Goal: Task Accomplishment & Management: Use online tool/utility

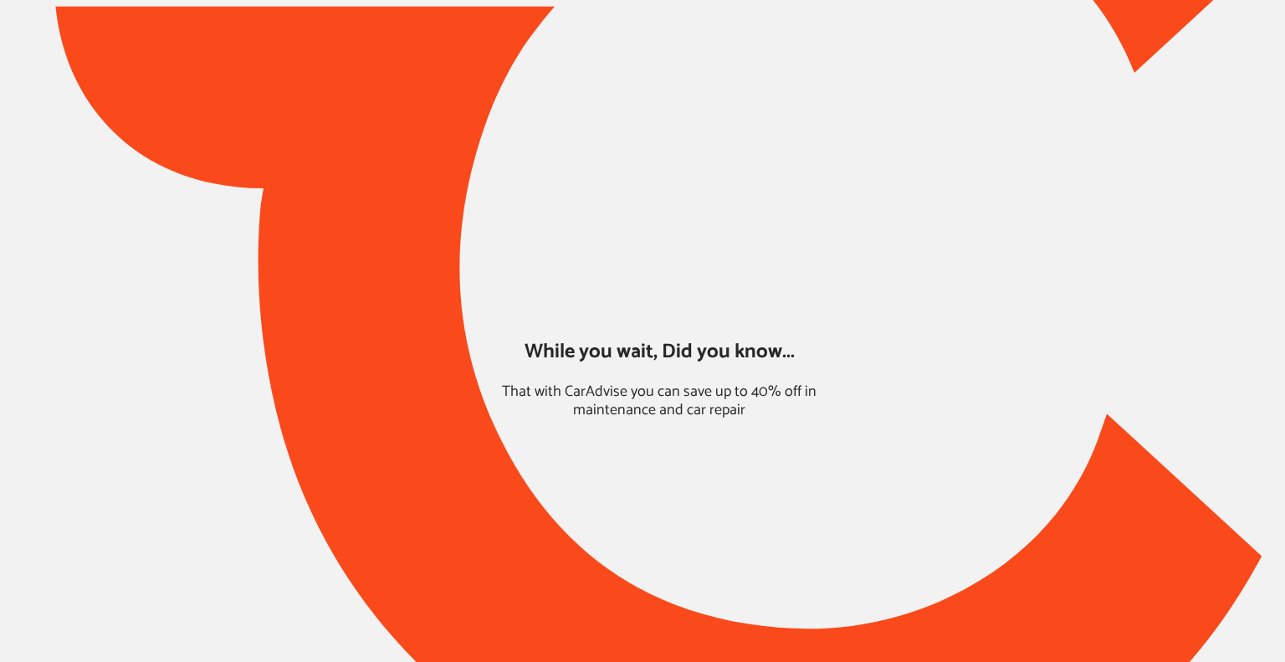
type input "*****"
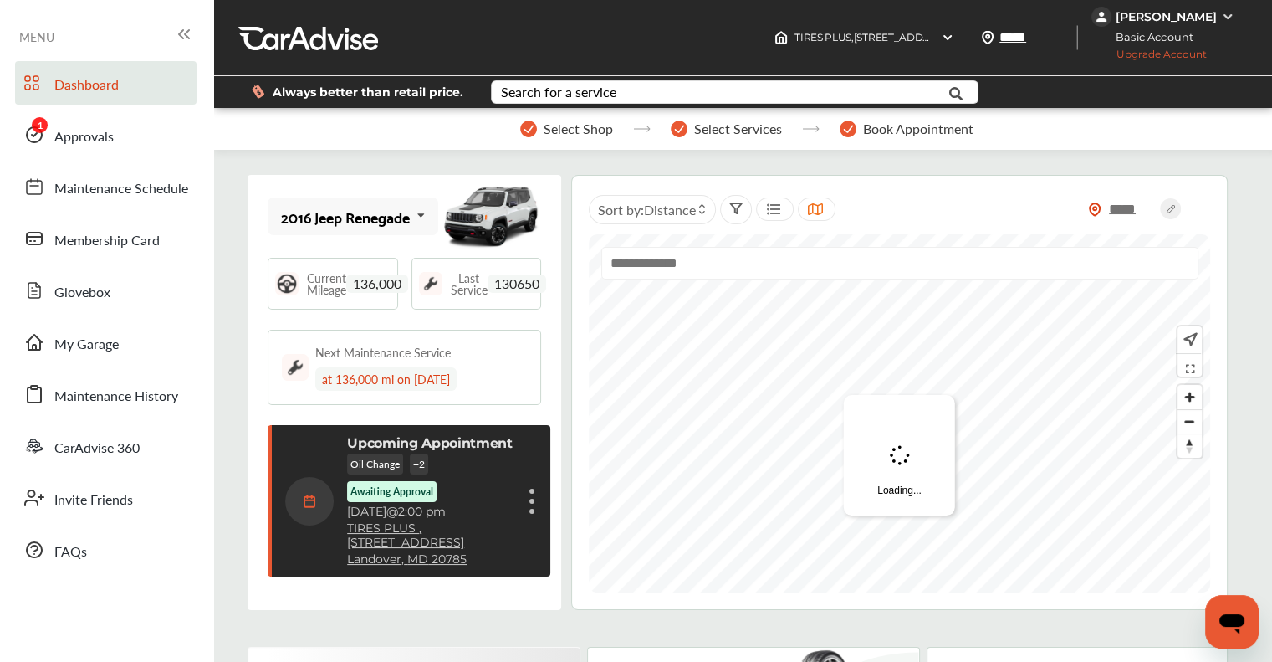
click at [60, 138] on span "Approvals" at bounding box center [83, 137] width 59 height 22
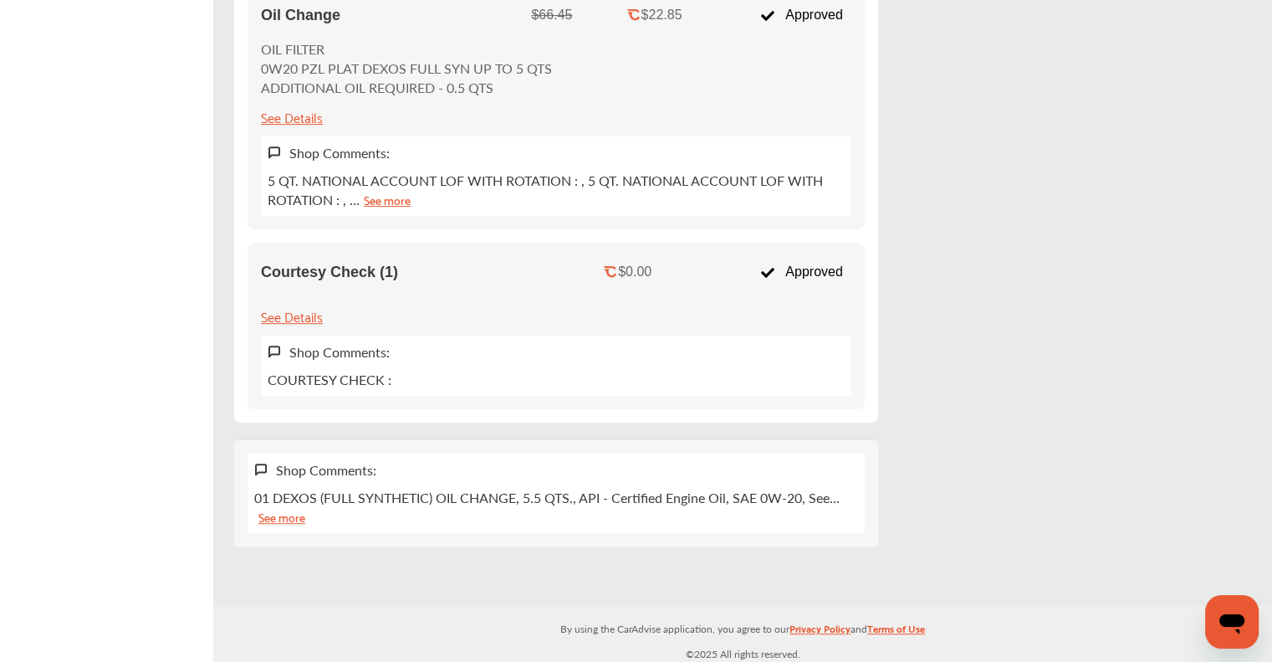
scroll to position [91, 0]
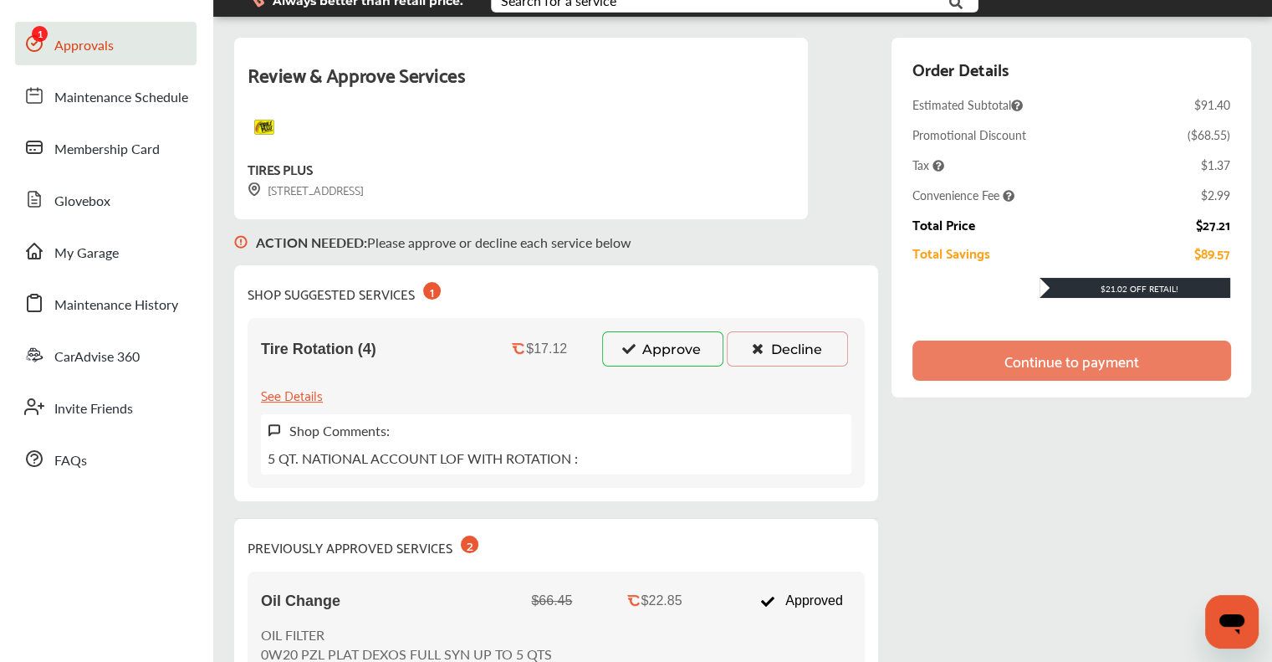
click at [635, 342] on button "Approve" at bounding box center [662, 348] width 121 height 35
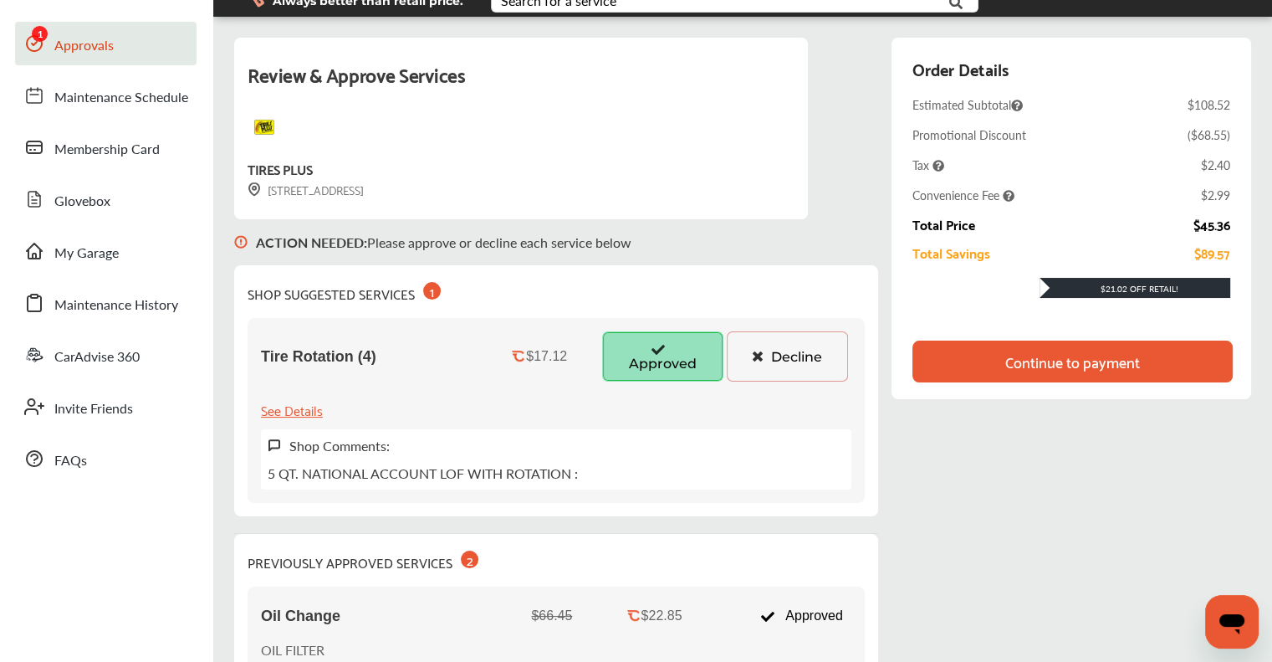
click at [947, 367] on div "Continue to payment" at bounding box center [1073, 362] width 320 height 42
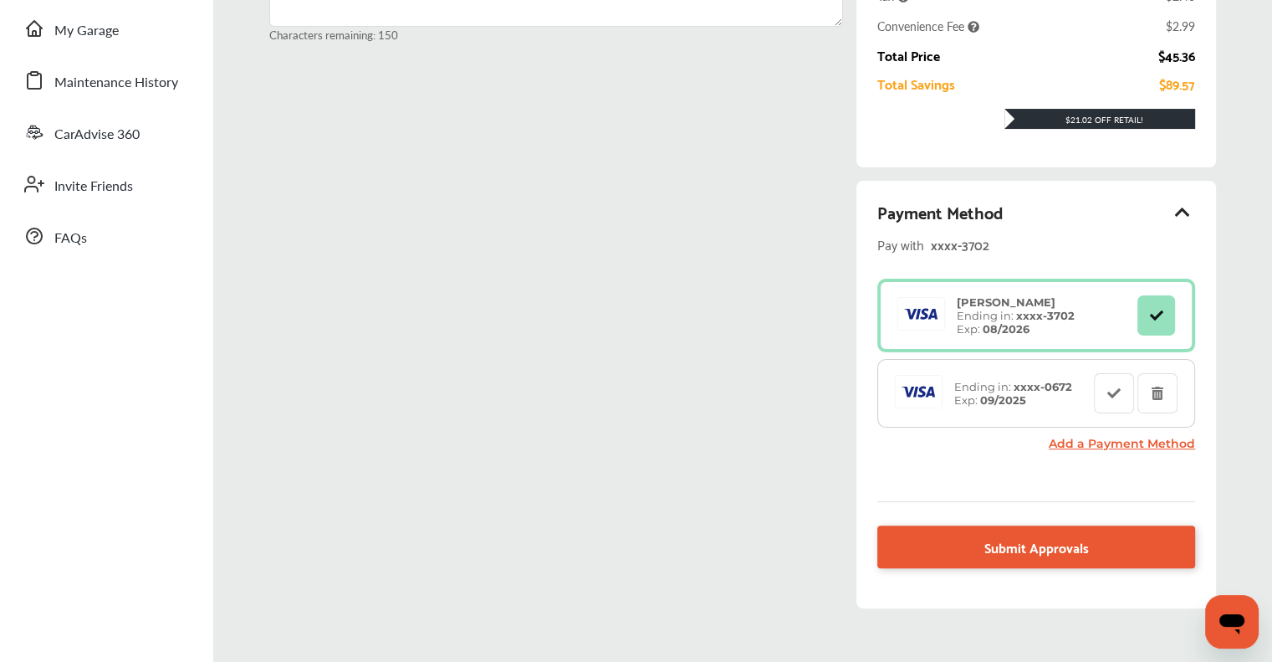
scroll to position [395, 0]
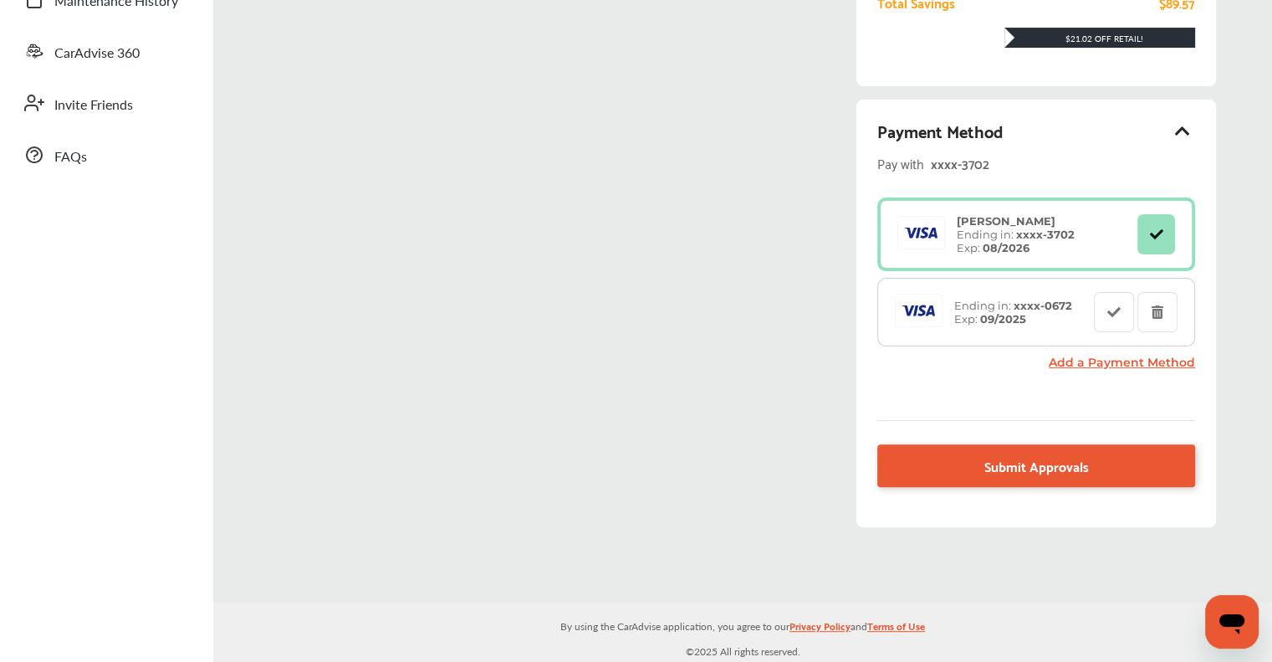
click at [999, 449] on link "Submit Approvals" at bounding box center [1037, 465] width 318 height 43
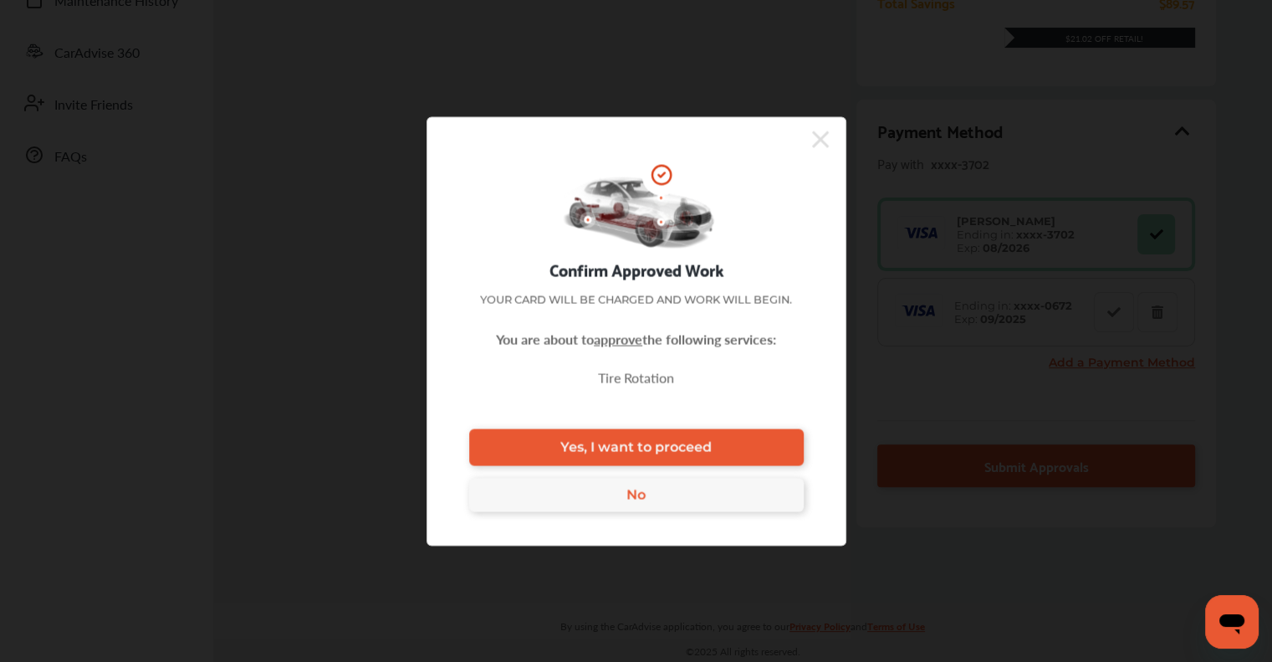
click at [762, 434] on link "Yes, I want to proceed" at bounding box center [636, 446] width 335 height 37
